Goal: Manage account settings

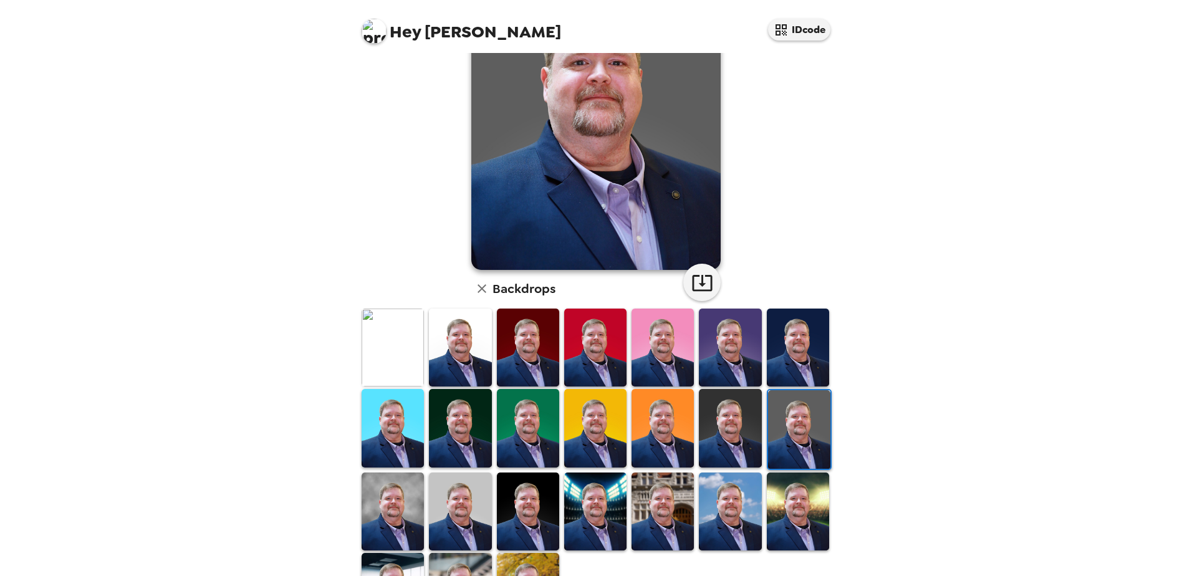
scroll to position [125, 0]
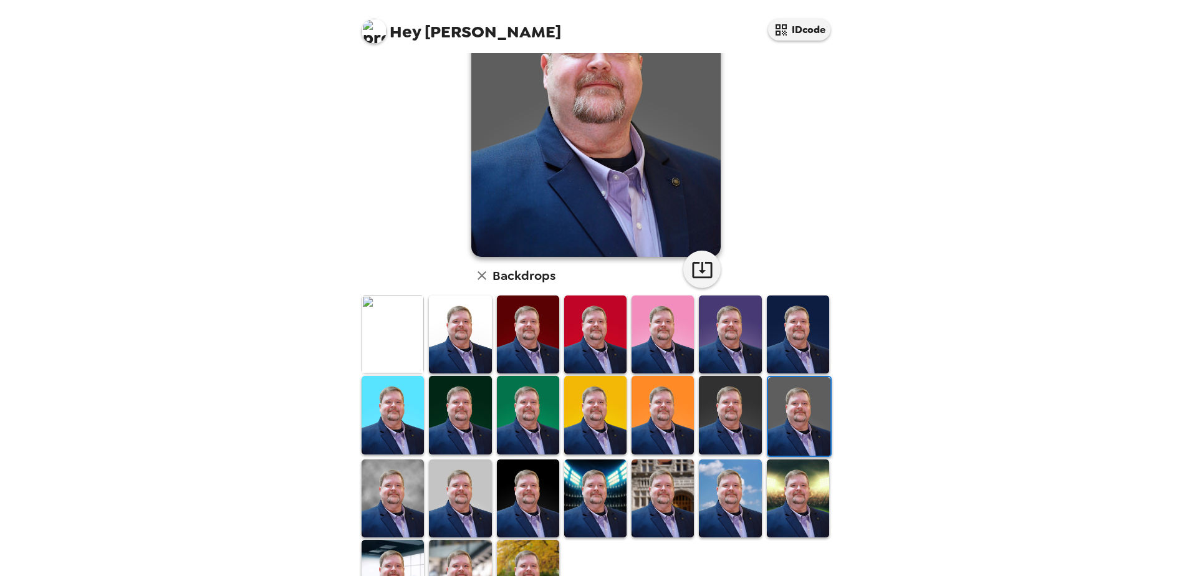
click at [410, 324] on img at bounding box center [393, 334] width 62 height 78
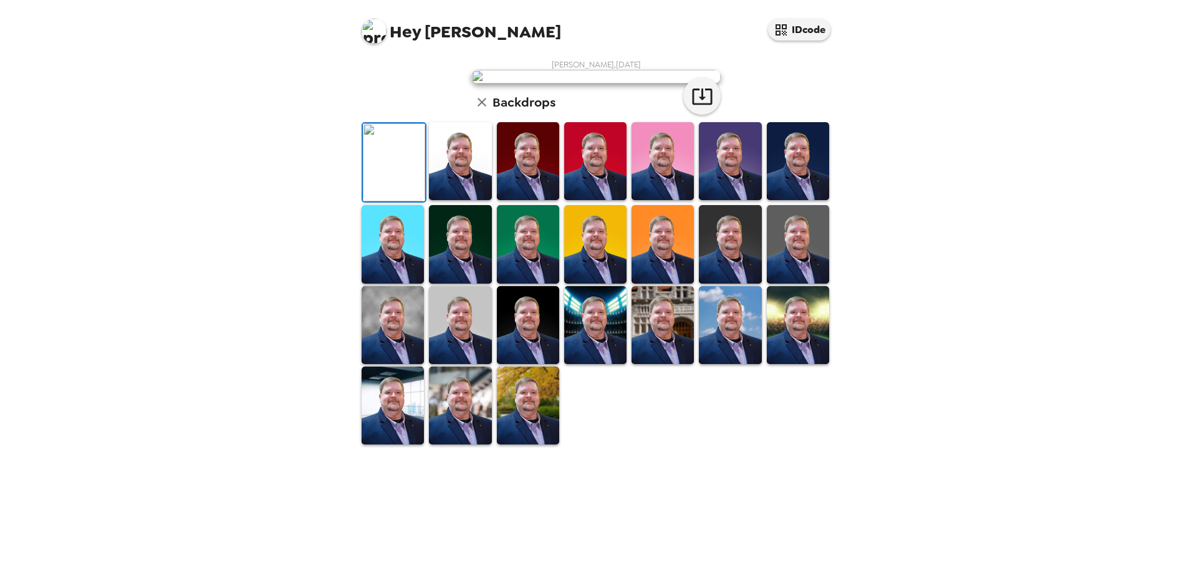
click at [741, 200] on img at bounding box center [730, 161] width 62 height 78
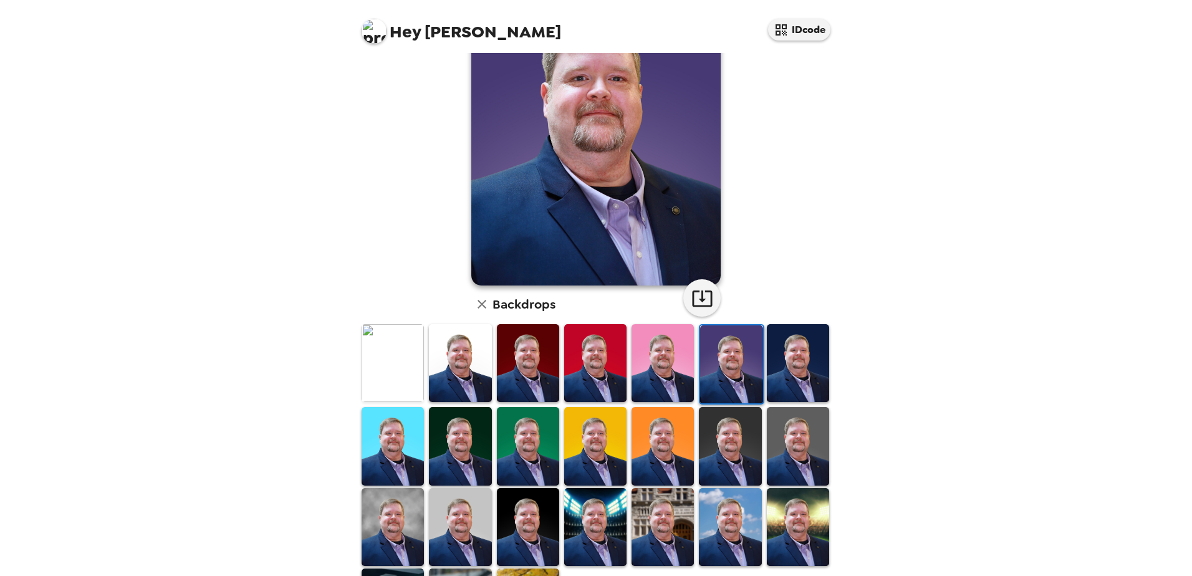
scroll to position [55, 0]
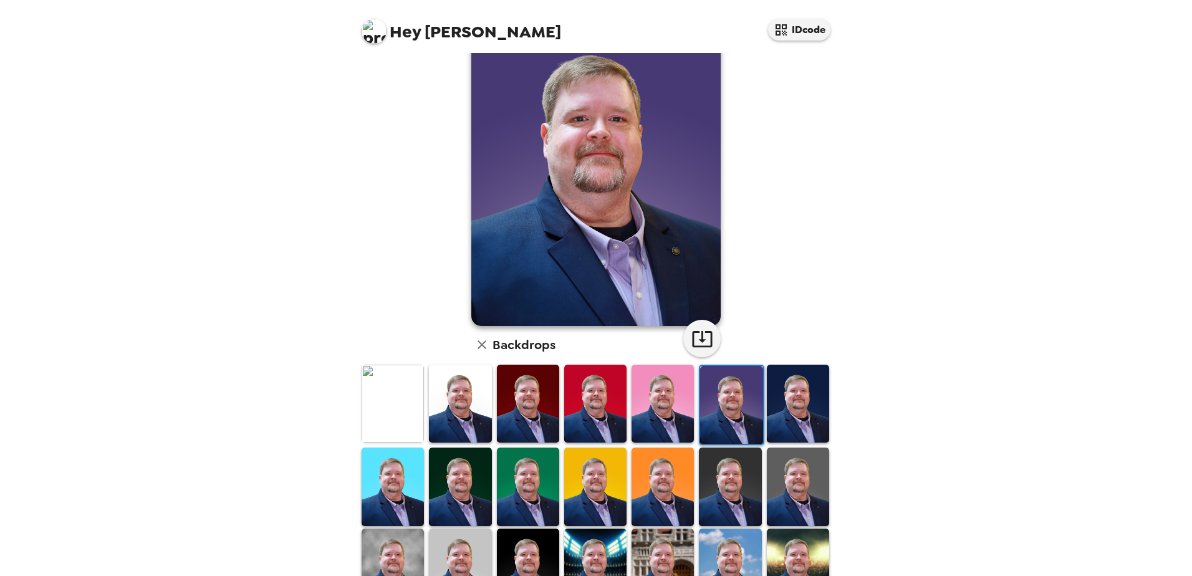
click at [456, 403] on img at bounding box center [460, 404] width 62 height 78
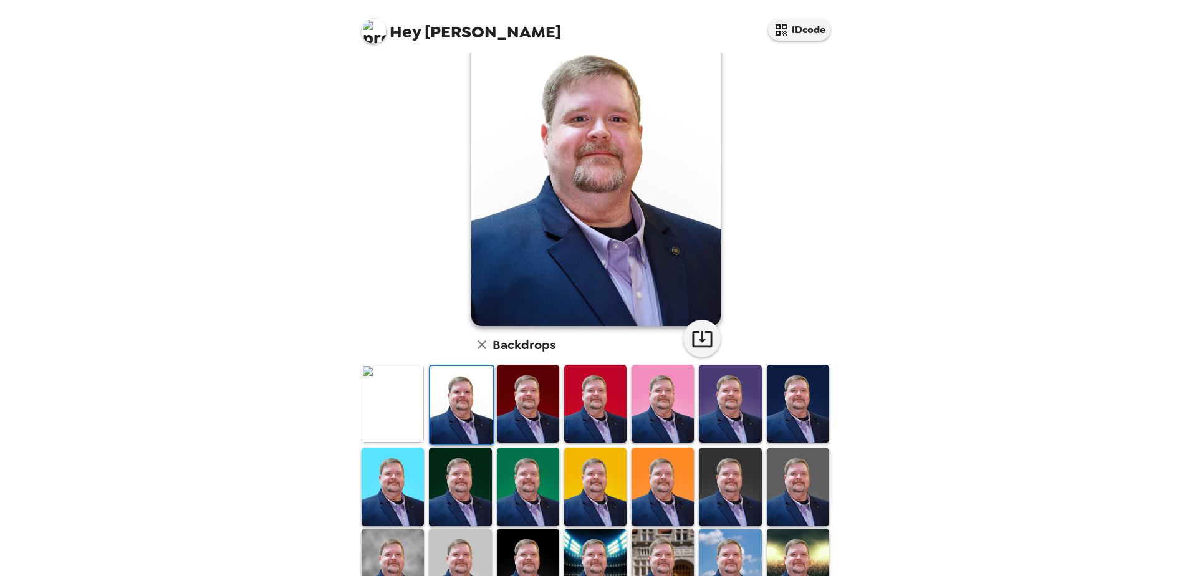
click at [535, 403] on img at bounding box center [528, 404] width 62 height 78
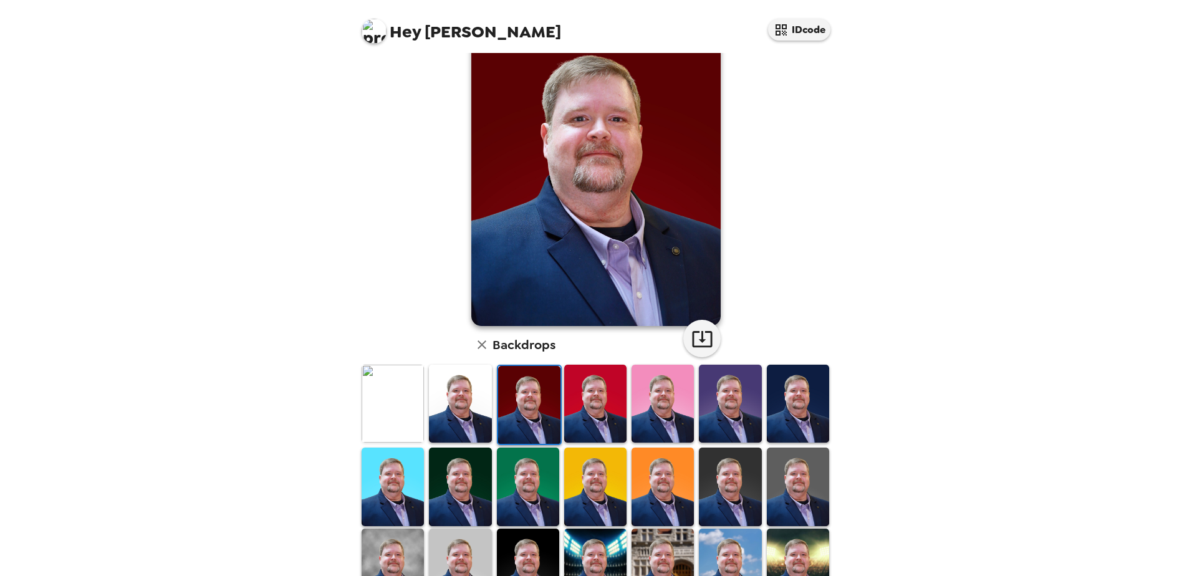
click at [595, 398] on img at bounding box center [595, 404] width 62 height 78
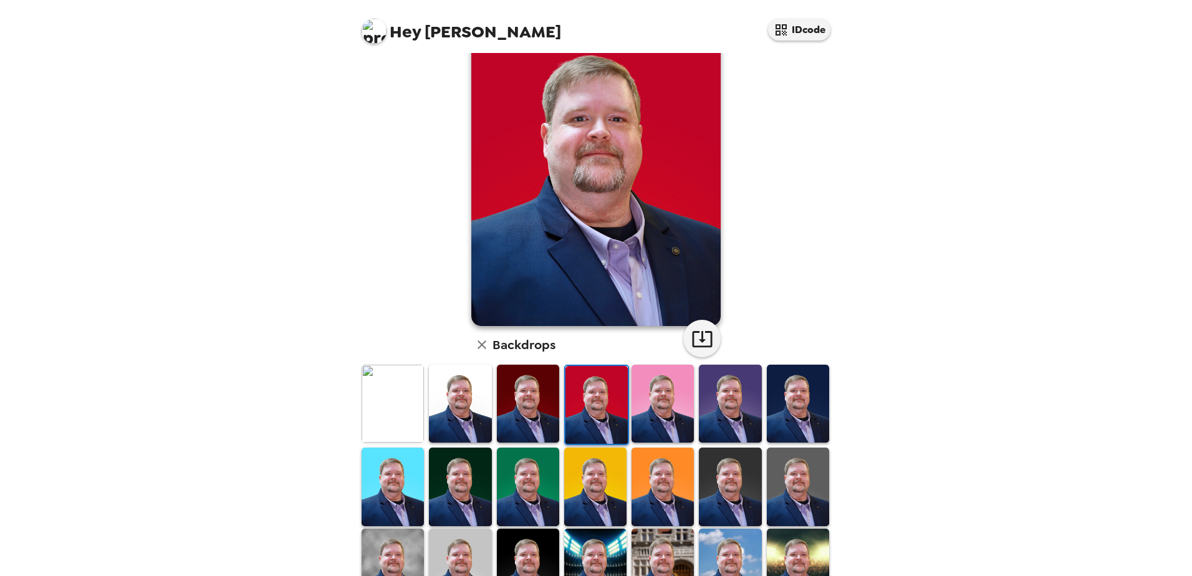
click at [667, 400] on img at bounding box center [662, 404] width 62 height 78
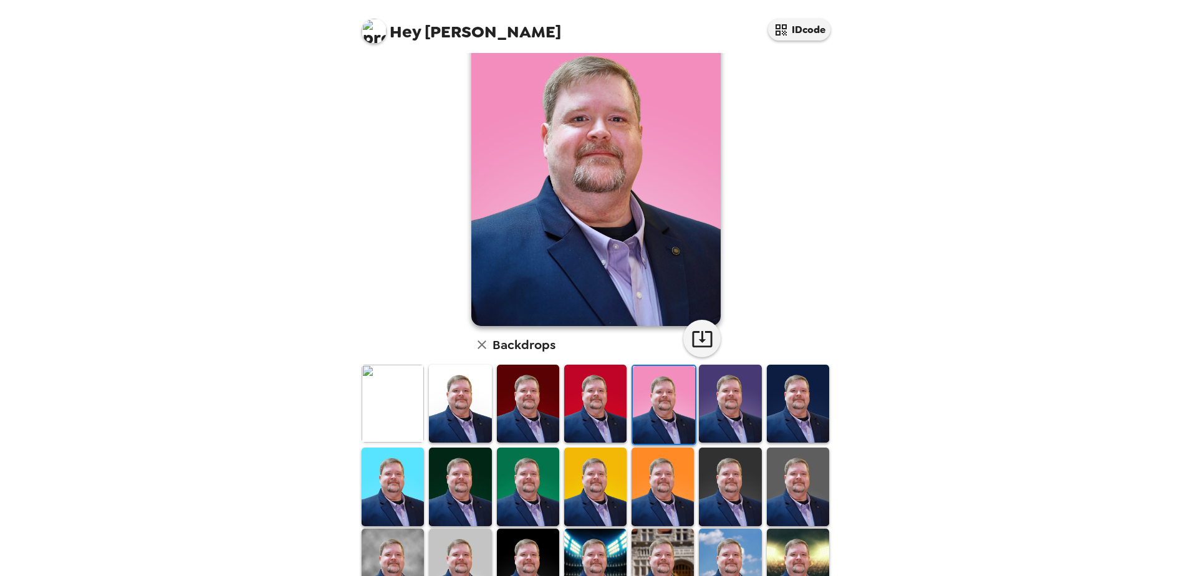
click at [783, 400] on img at bounding box center [798, 404] width 62 height 78
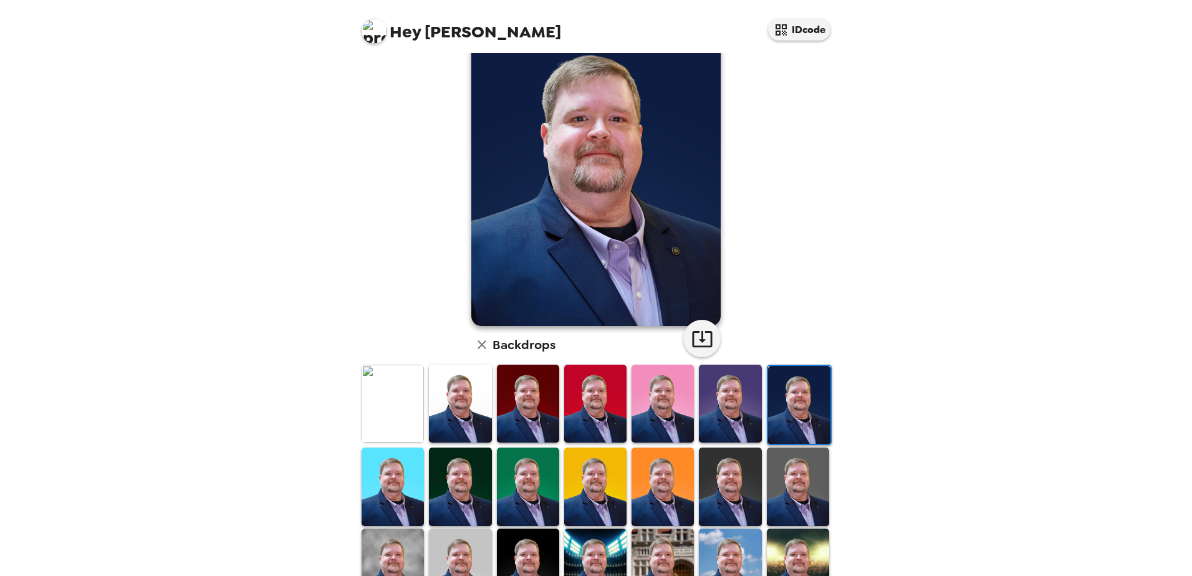
click at [391, 484] on img at bounding box center [393, 487] width 62 height 78
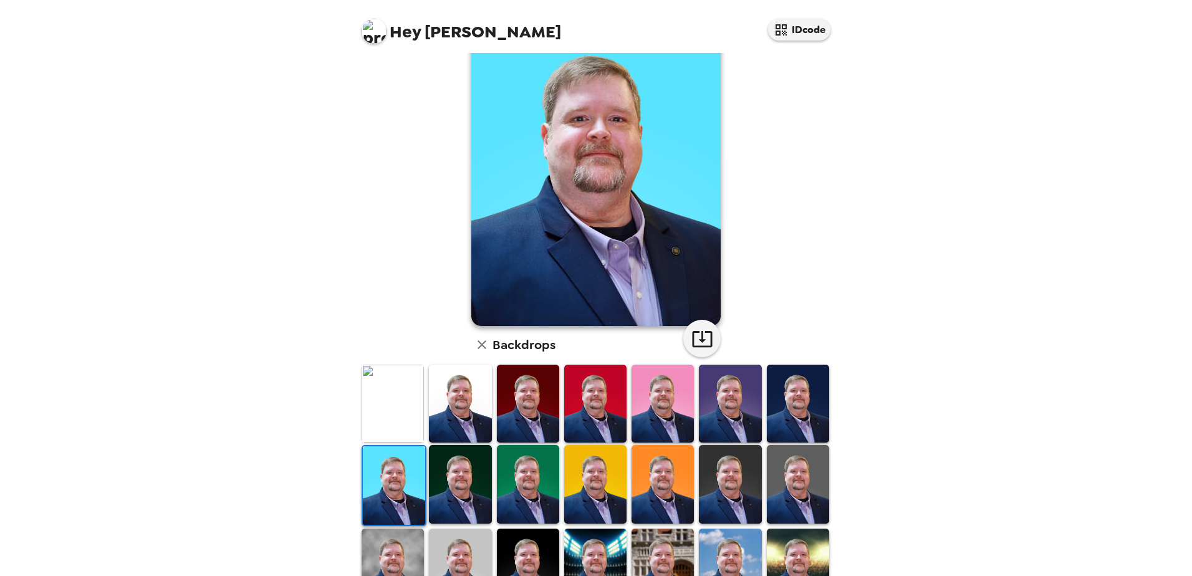
click at [460, 482] on img at bounding box center [460, 484] width 62 height 78
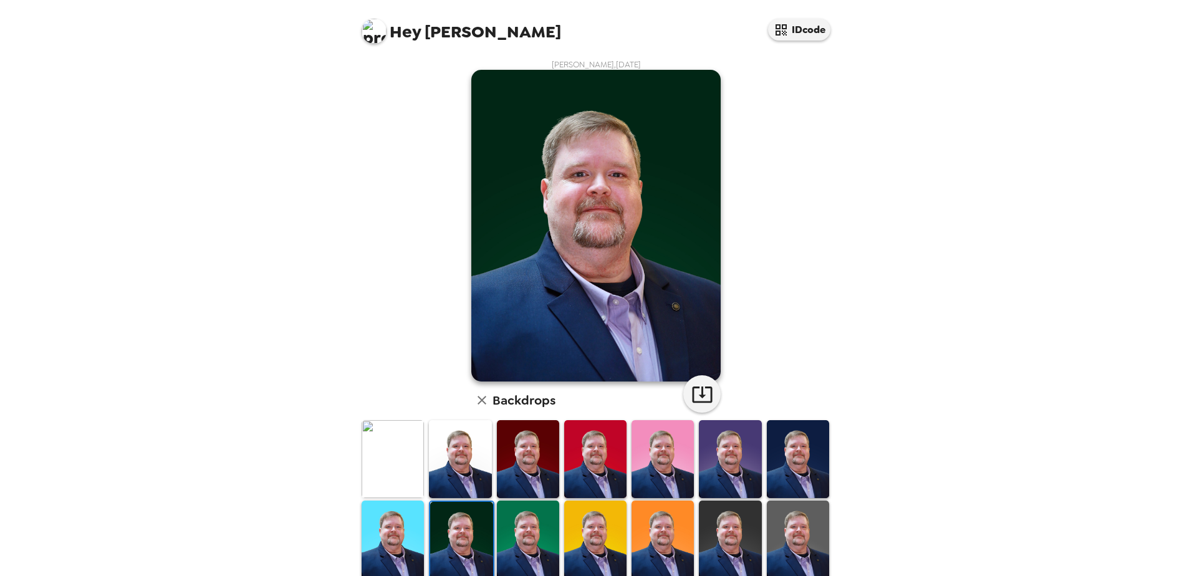
scroll to position [62, 0]
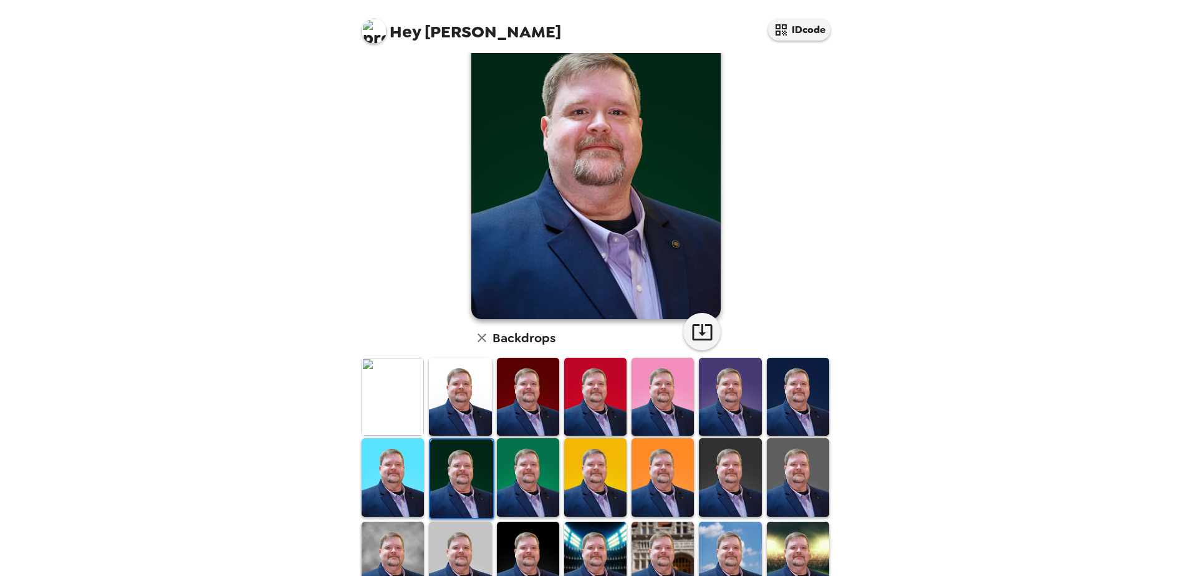
click at [530, 470] on img at bounding box center [528, 477] width 62 height 78
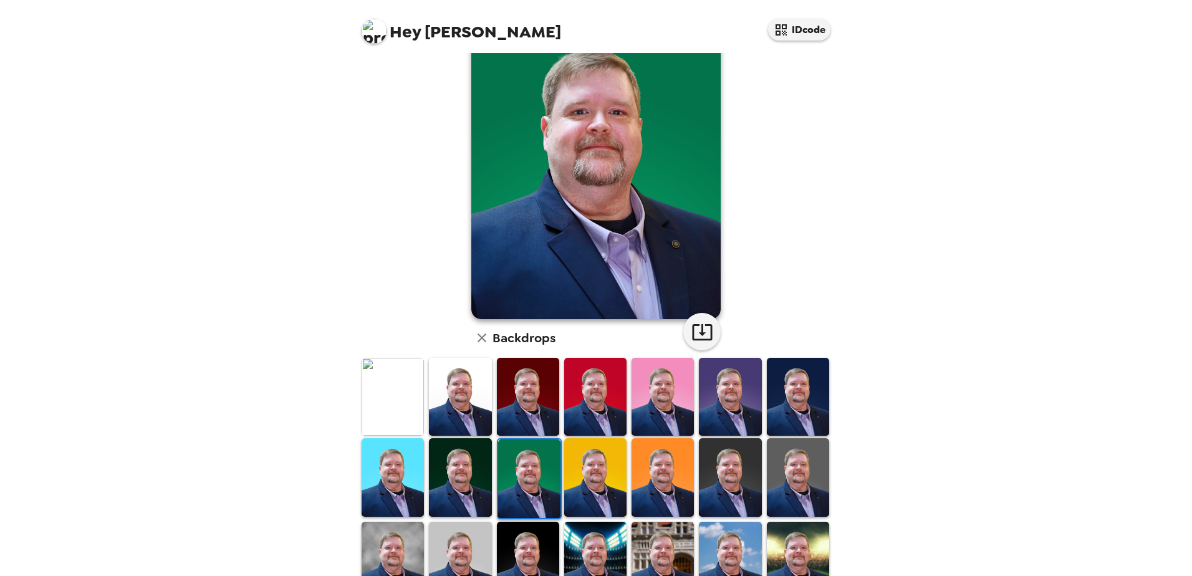
click at [598, 466] on img at bounding box center [595, 477] width 62 height 78
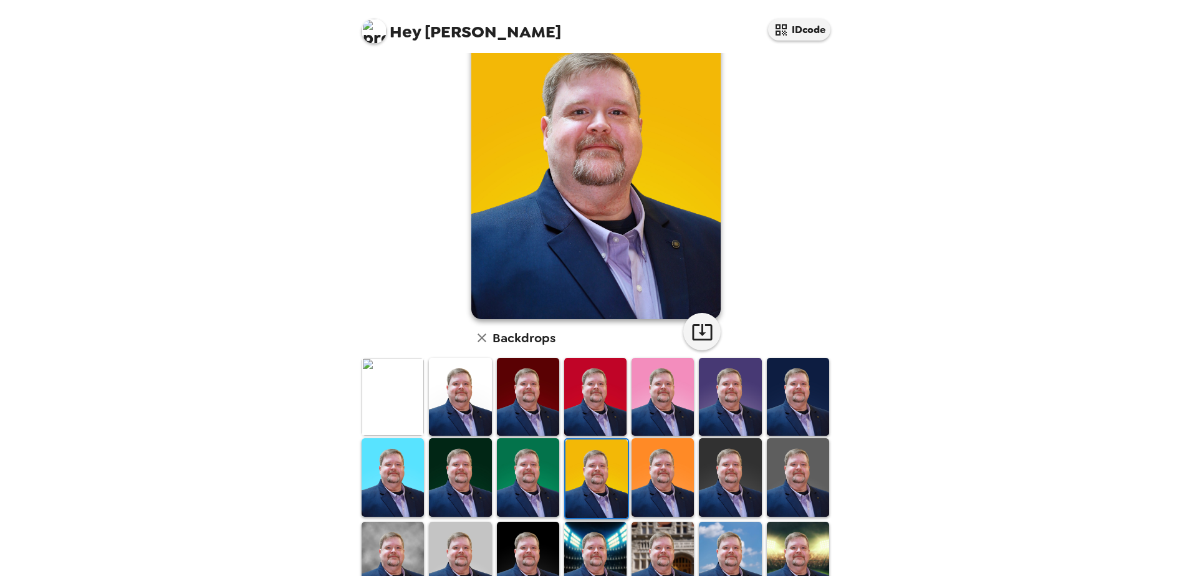
click at [677, 467] on img at bounding box center [662, 477] width 62 height 78
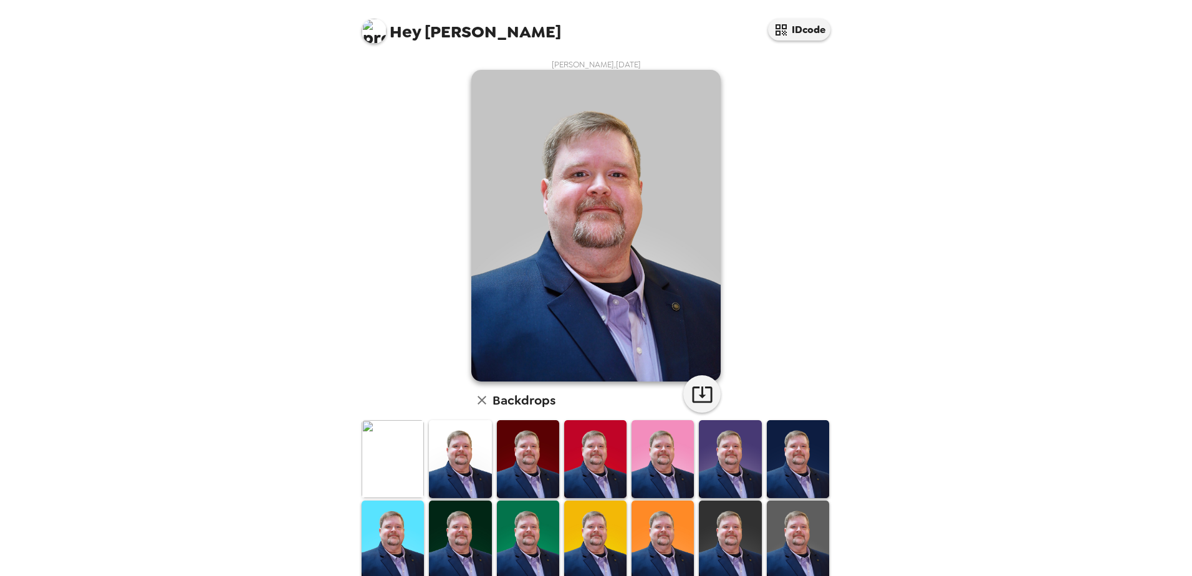
scroll to position [62, 0]
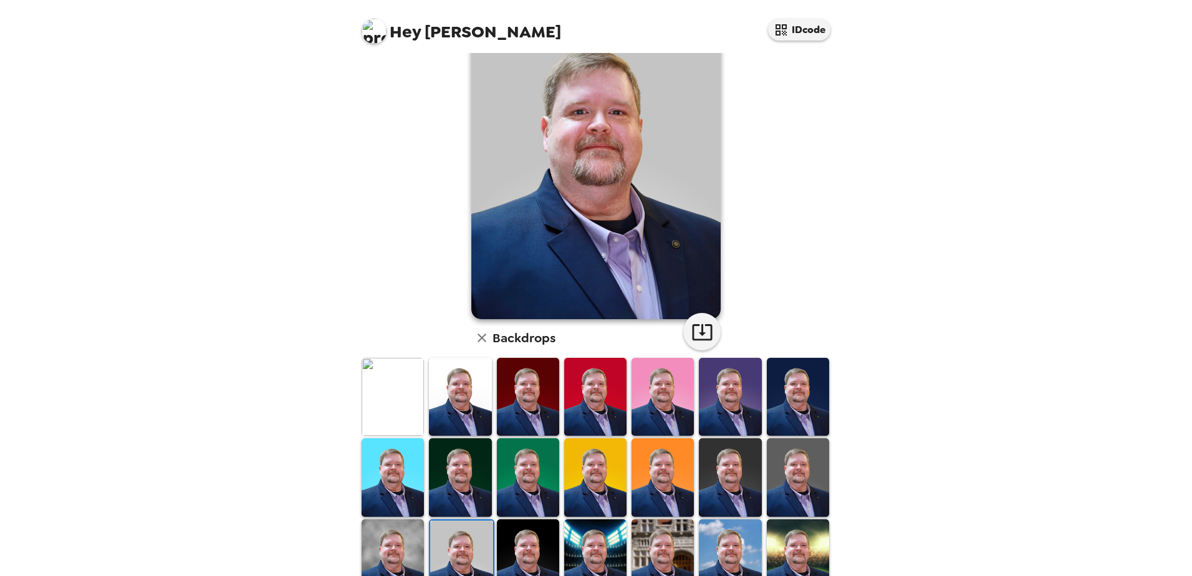
click at [517, 536] on img at bounding box center [528, 558] width 62 height 78
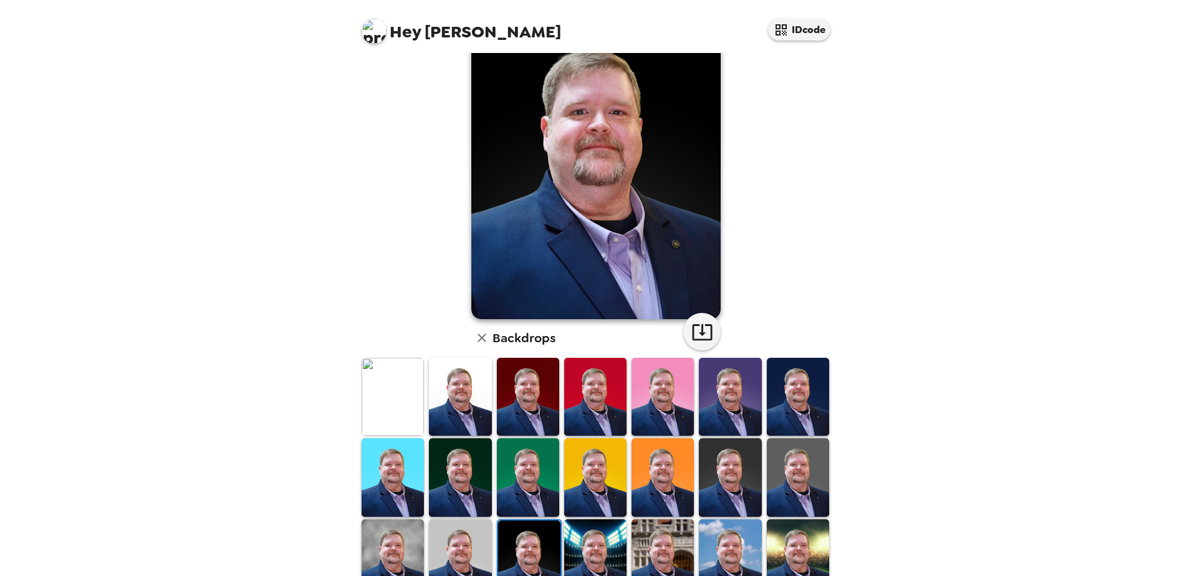
click at [597, 539] on img at bounding box center [595, 558] width 62 height 78
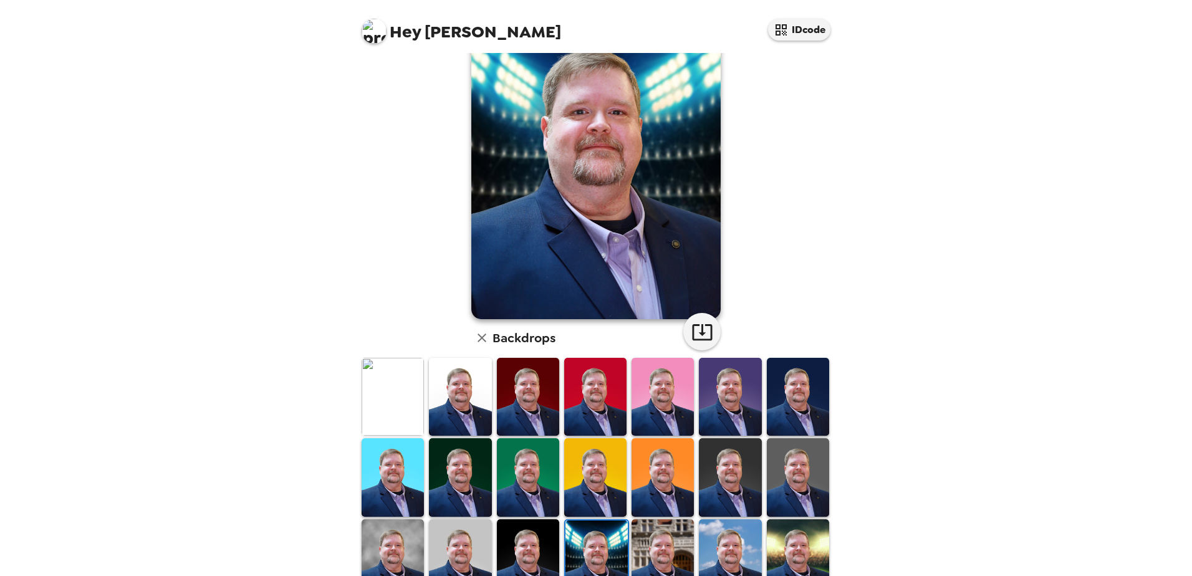
click at [669, 524] on img at bounding box center [662, 558] width 62 height 78
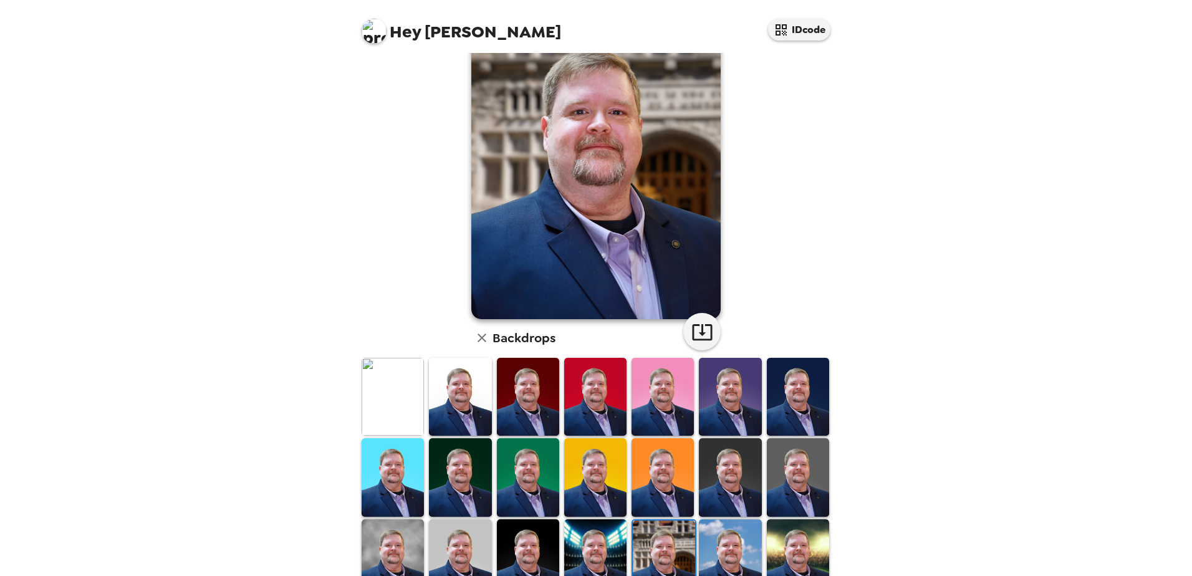
click at [729, 539] on img at bounding box center [730, 558] width 62 height 78
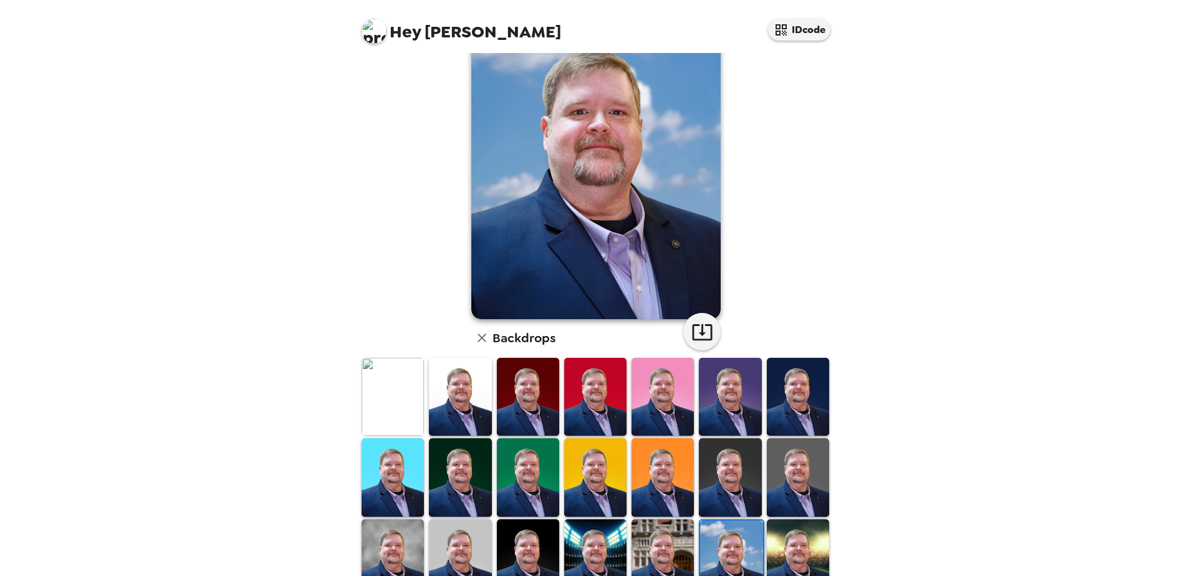
click at [794, 539] on img at bounding box center [798, 558] width 62 height 78
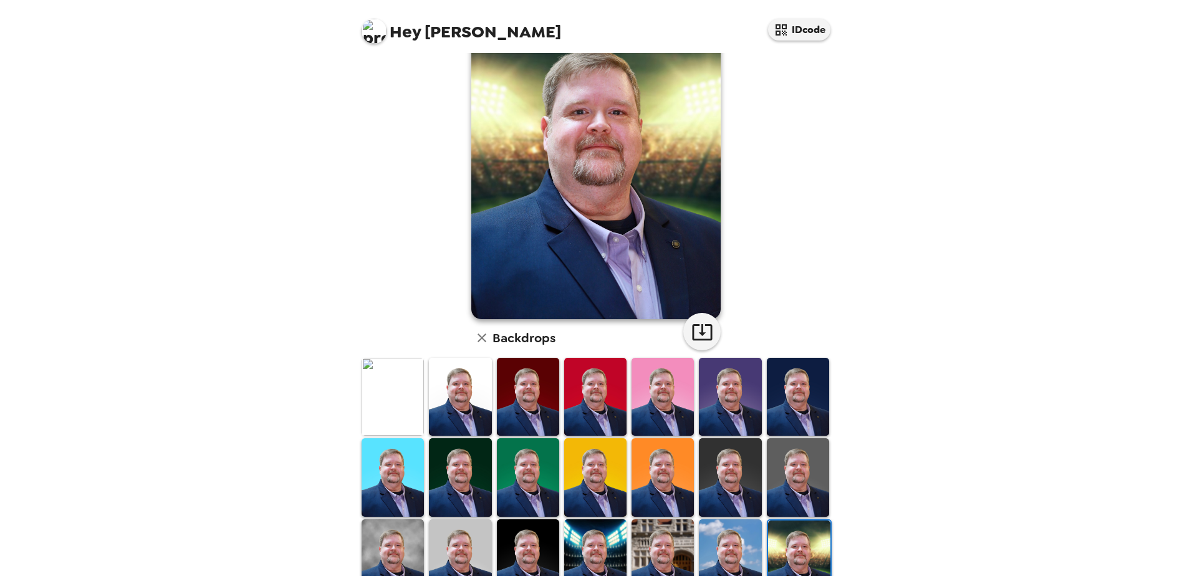
click at [724, 532] on img at bounding box center [730, 558] width 62 height 78
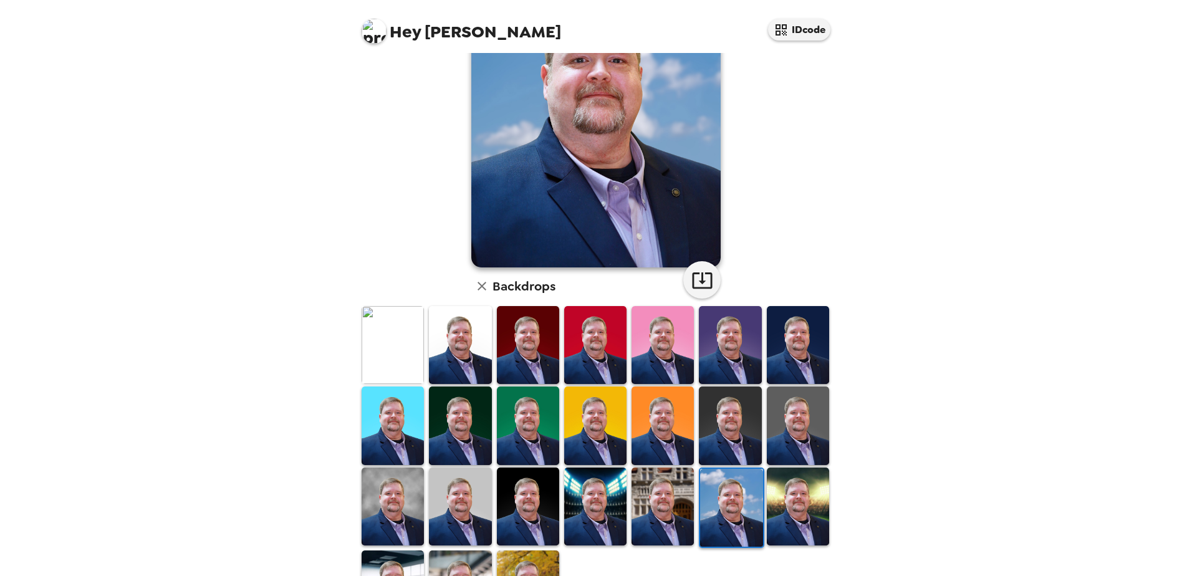
scroll to position [125, 0]
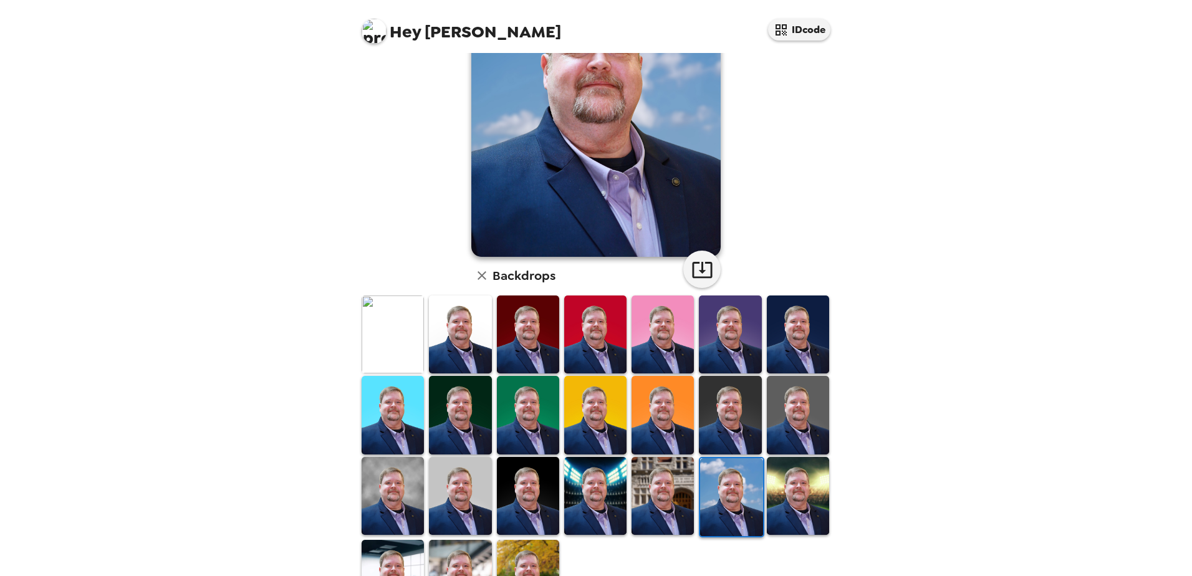
click at [376, 555] on img at bounding box center [393, 579] width 62 height 78
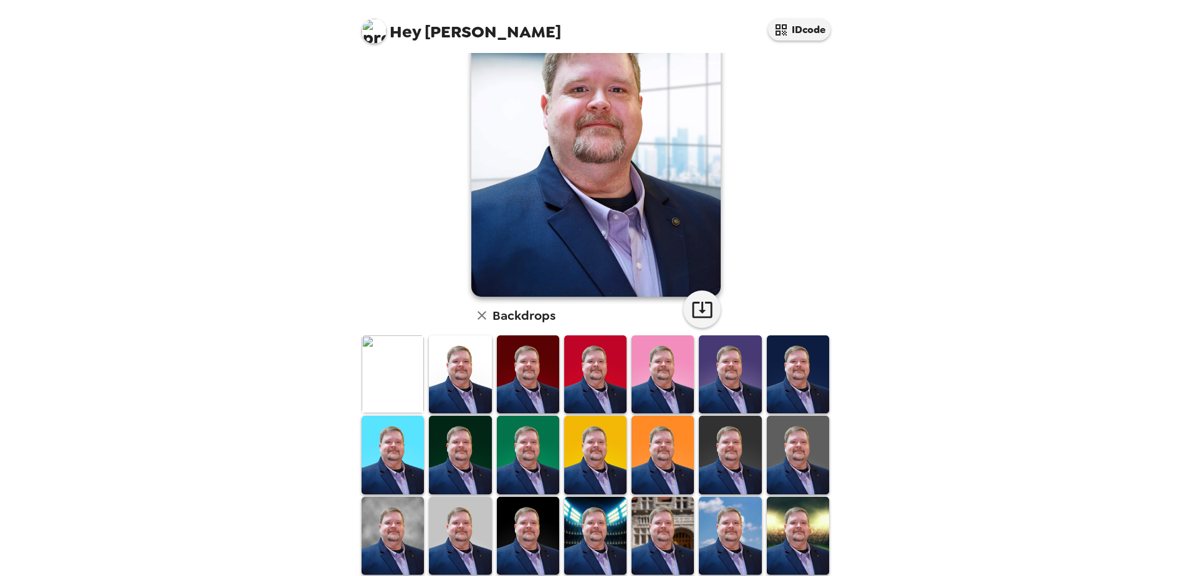
scroll to position [62, 0]
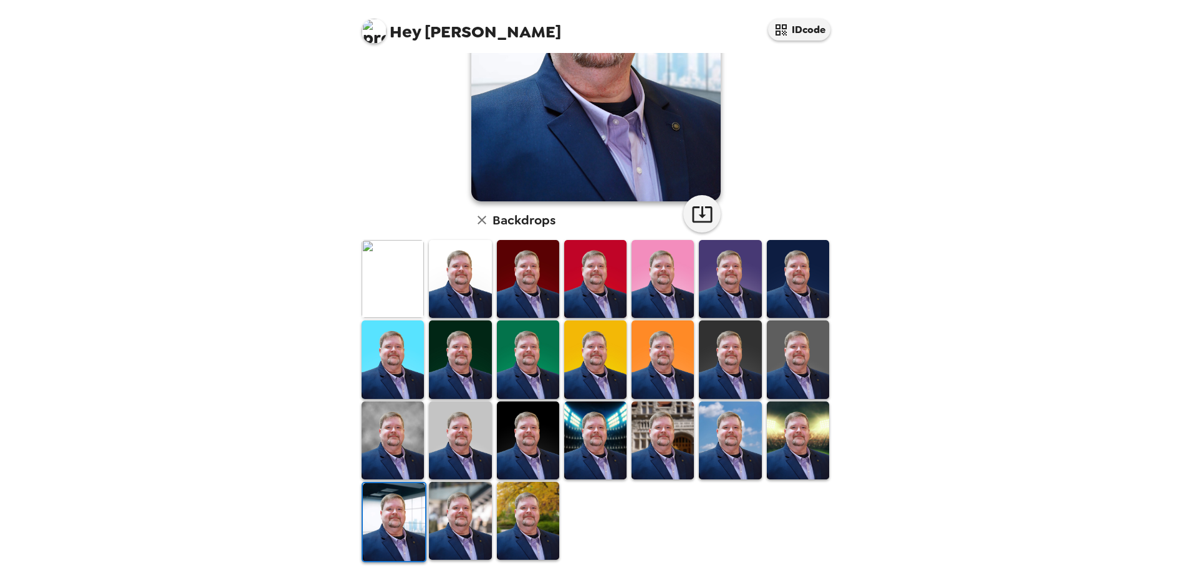
drag, startPoint x: 471, startPoint y: 521, endPoint x: 474, endPoint y: 514, distance: 8.4
click at [471, 520] on img at bounding box center [460, 521] width 62 height 78
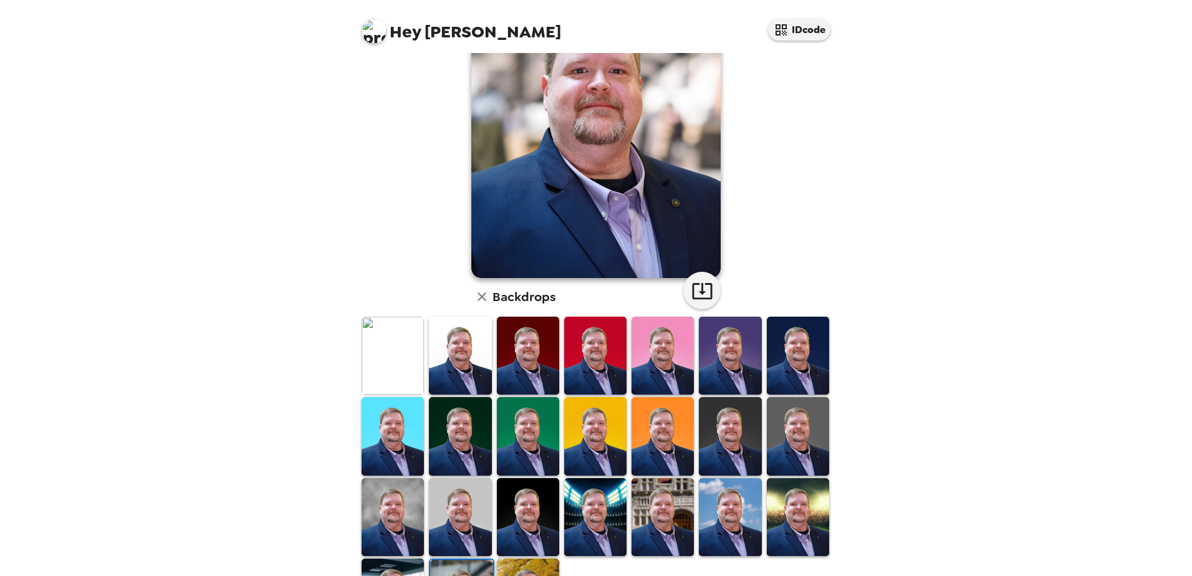
scroll to position [0, 0]
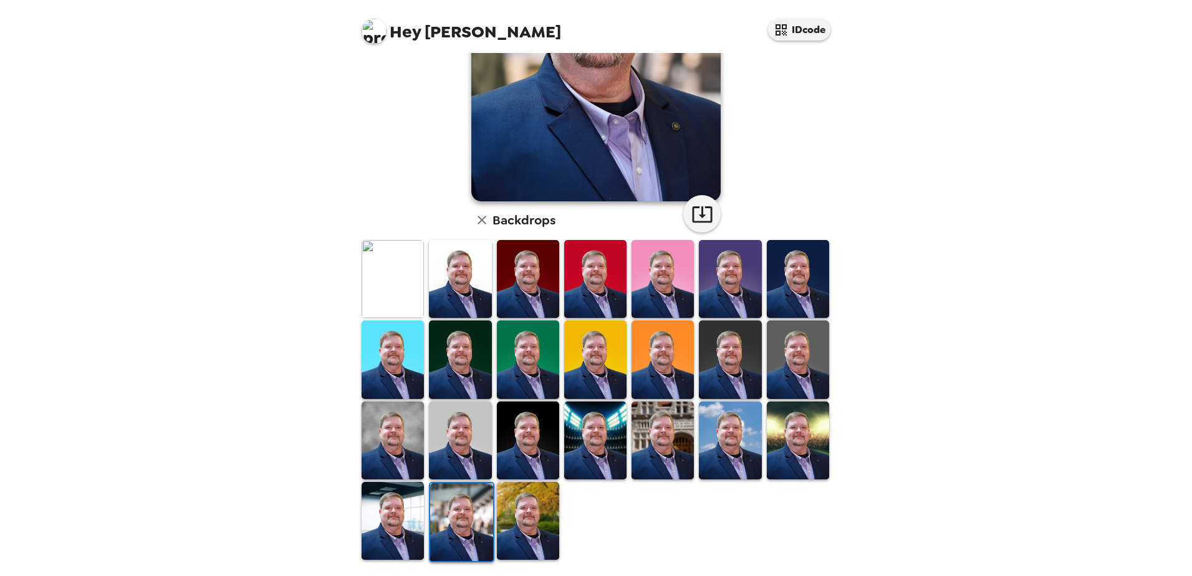
click at [522, 522] on img at bounding box center [528, 521] width 62 height 78
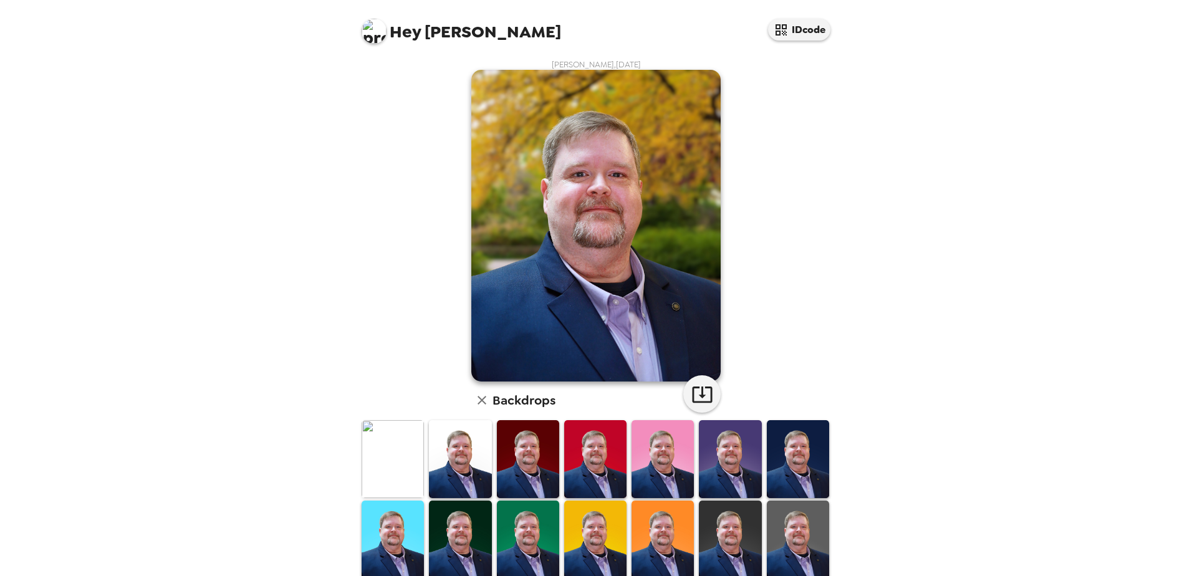
click at [741, 446] on img at bounding box center [730, 459] width 62 height 78
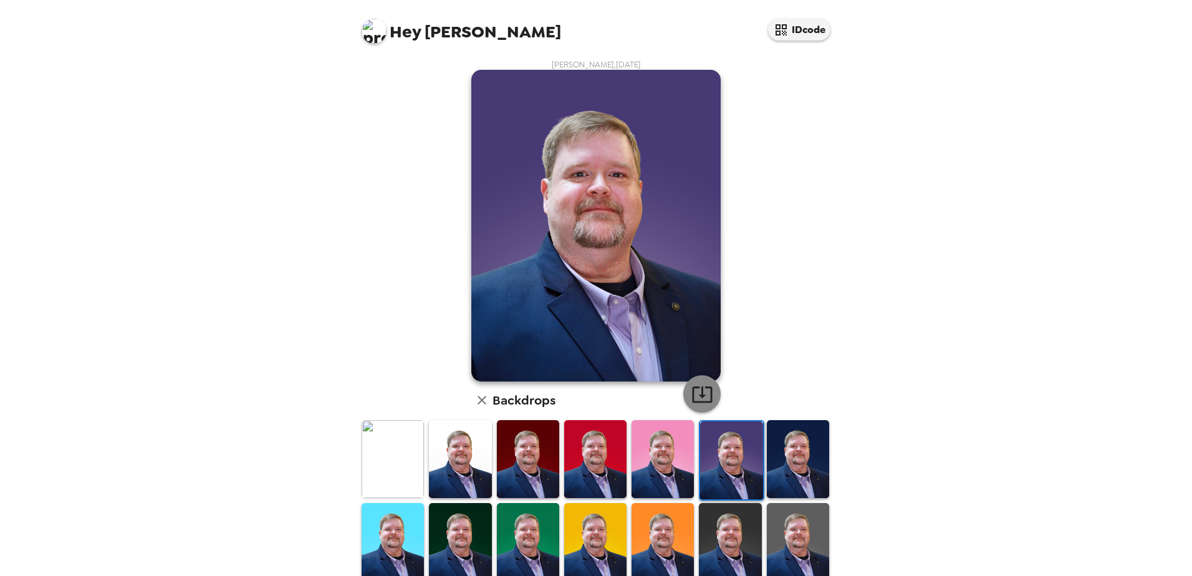
click at [697, 391] on icon "button" at bounding box center [702, 394] width 20 height 16
